Goal: Find specific page/section: Find specific page/section

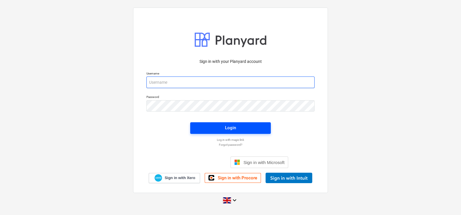
type input "[EMAIL_ADDRESS][DOMAIN_NAME]"
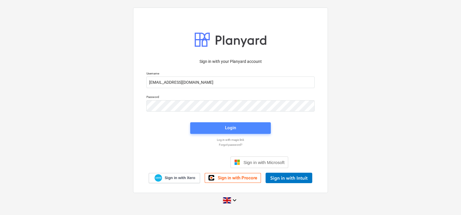
click at [232, 124] on div "Login" at bounding box center [230, 128] width 11 height 8
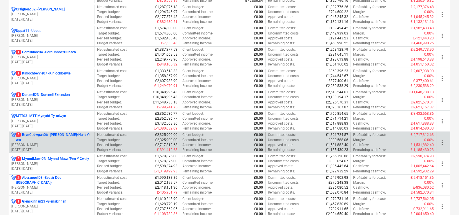
scroll to position [181, 0]
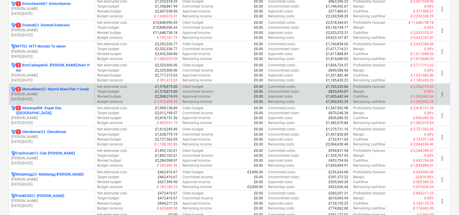
click at [58, 83] on div "2 MynndMawr23 - Mynnd Mawr/Pen Y Gwely [PERSON_NAME] [DATE] - [DATE] Net estima…" at bounding box center [229, 93] width 441 height 21
click at [58, 87] on p "2 MynndMawr23 - Mynnd Mawr/Pen Y Gwely" at bounding box center [52, 89] width 73 height 5
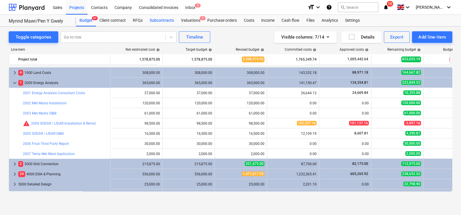
click at [152, 16] on div "Subcontracts" at bounding box center [161, 21] width 31 height 12
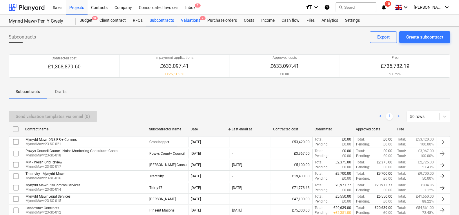
click at [197, 21] on div "Valuations 2" at bounding box center [190, 21] width 26 height 12
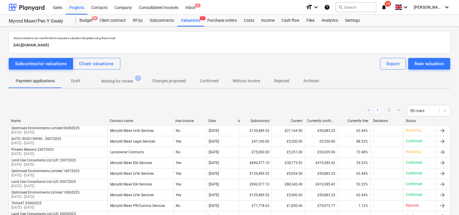
click at [117, 80] on p "Waiting for review" at bounding box center [117, 81] width 32 height 6
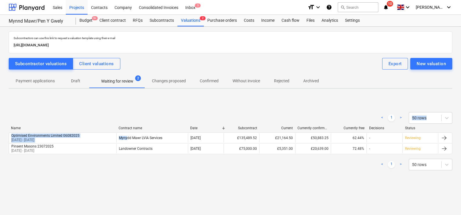
drag, startPoint x: 127, startPoint y: 140, endPoint x: 135, endPoint y: 98, distance: 43.0
click at [135, 98] on div "< 1 > 50 rows Name Contract name Date Subcontract Current Currently confirmed t…" at bounding box center [230, 141] width 443 height 87
drag, startPoint x: 135, startPoint y: 98, endPoint x: 238, endPoint y: 108, distance: 104.0
click at [238, 108] on div "< 1 > 50 rows Name Contract name Date Subcontract Current Currently confirmed t…" at bounding box center [230, 141] width 443 height 72
click at [175, 20] on div "Subcontracts" at bounding box center [161, 21] width 31 height 12
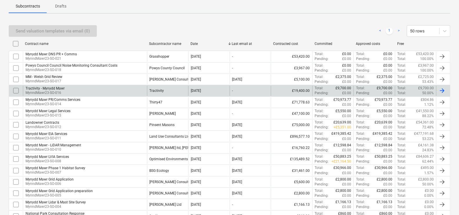
scroll to position [109, 0]
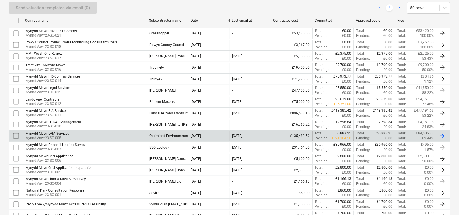
click at [117, 136] on div "Mynydd Mawr LVIA Services MynndMawr23-SO-008" at bounding box center [85, 136] width 124 height 10
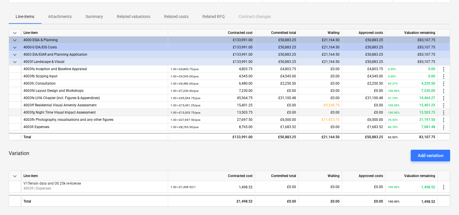
scroll to position [74, 0]
